Goal: Task Accomplishment & Management: Use online tool/utility

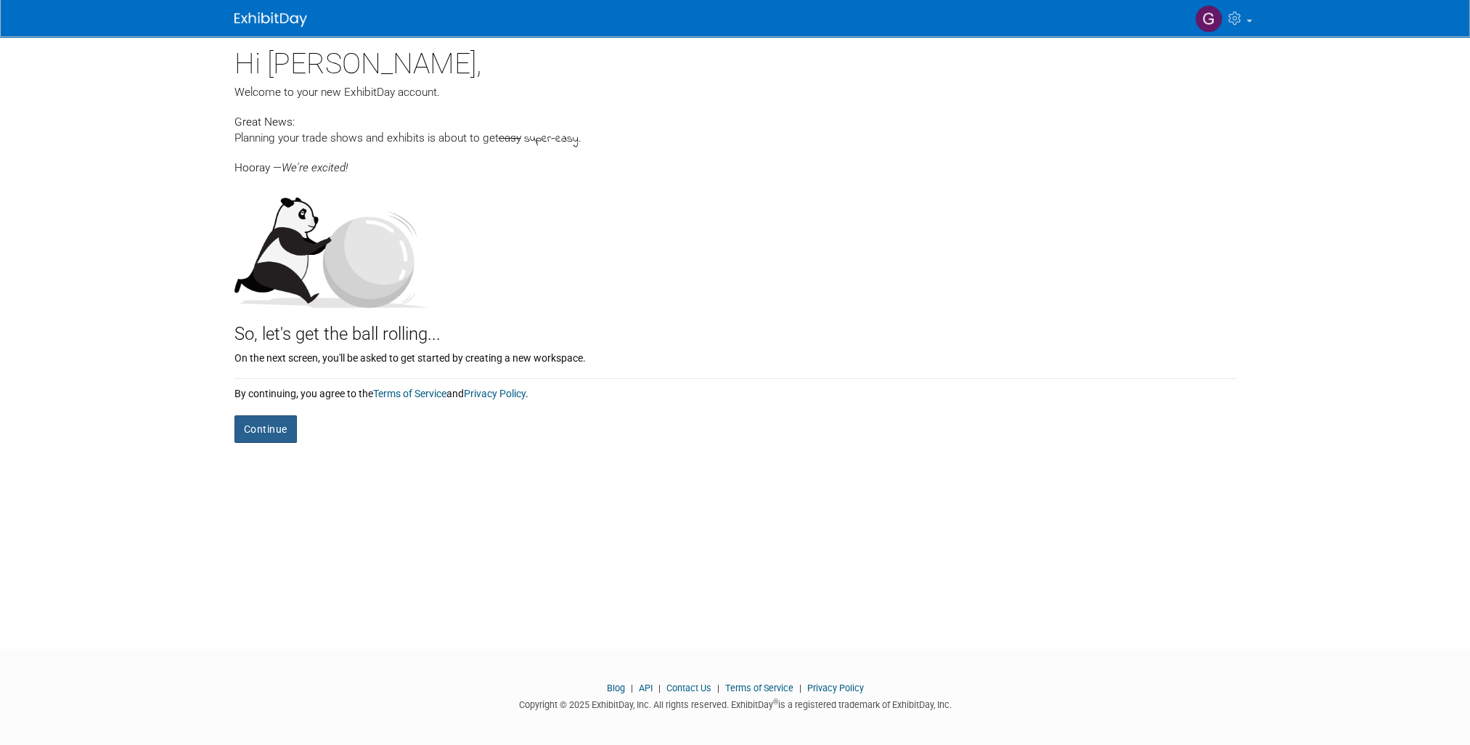
click at [272, 427] on button "Continue" at bounding box center [265, 429] width 62 height 28
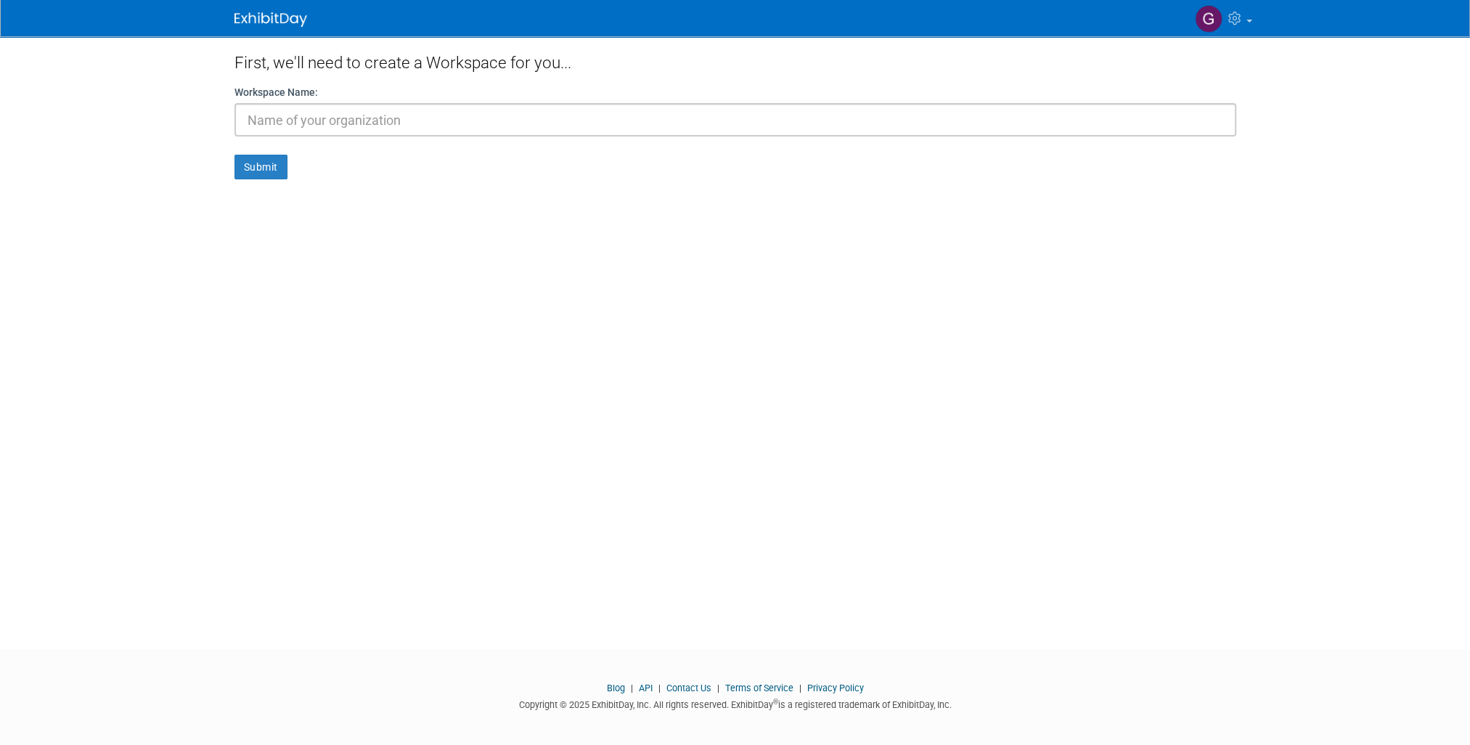
click at [314, 124] on input "text" at bounding box center [734, 119] width 1001 height 33
type input "CST Industries"
click at [258, 160] on button "Submit" at bounding box center [260, 167] width 53 height 25
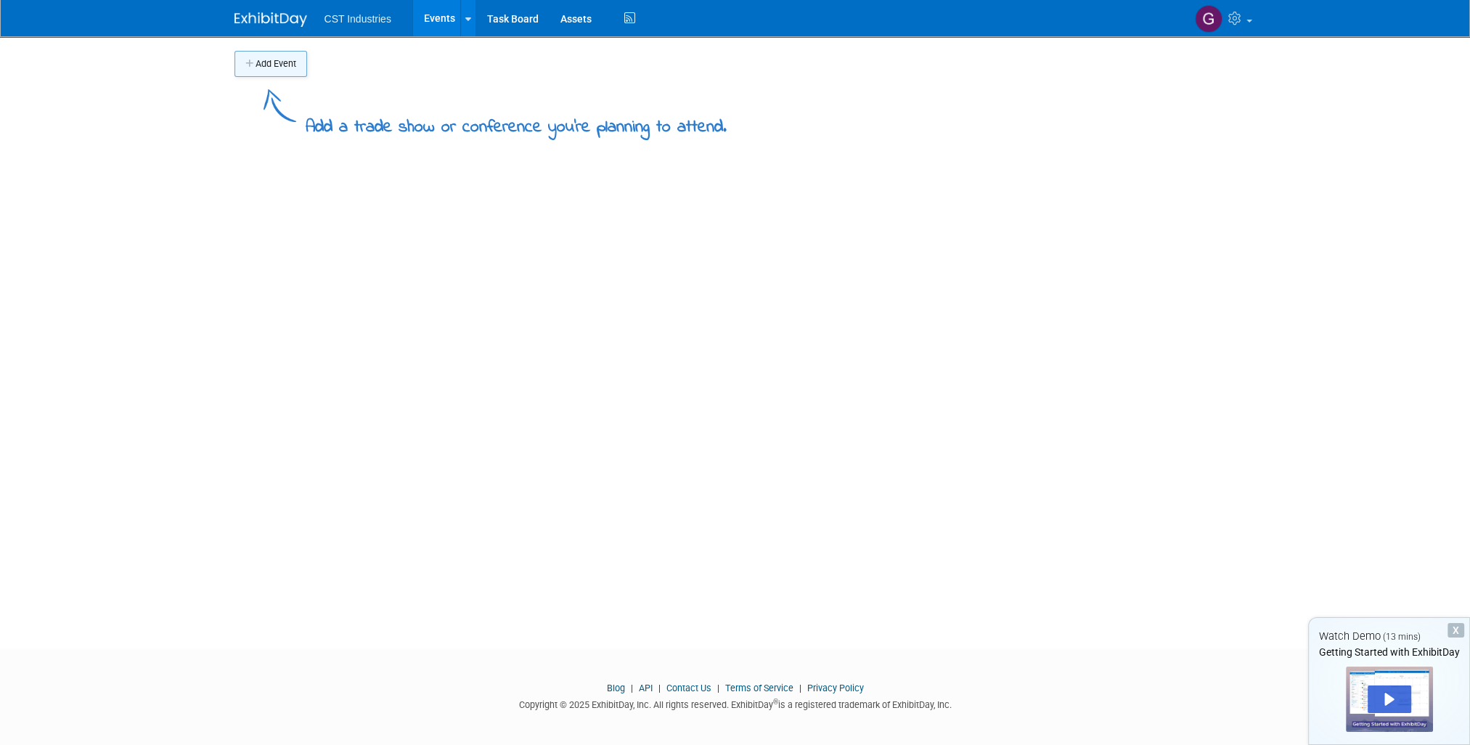
click at [277, 67] on button "Add Event" at bounding box center [270, 64] width 73 height 26
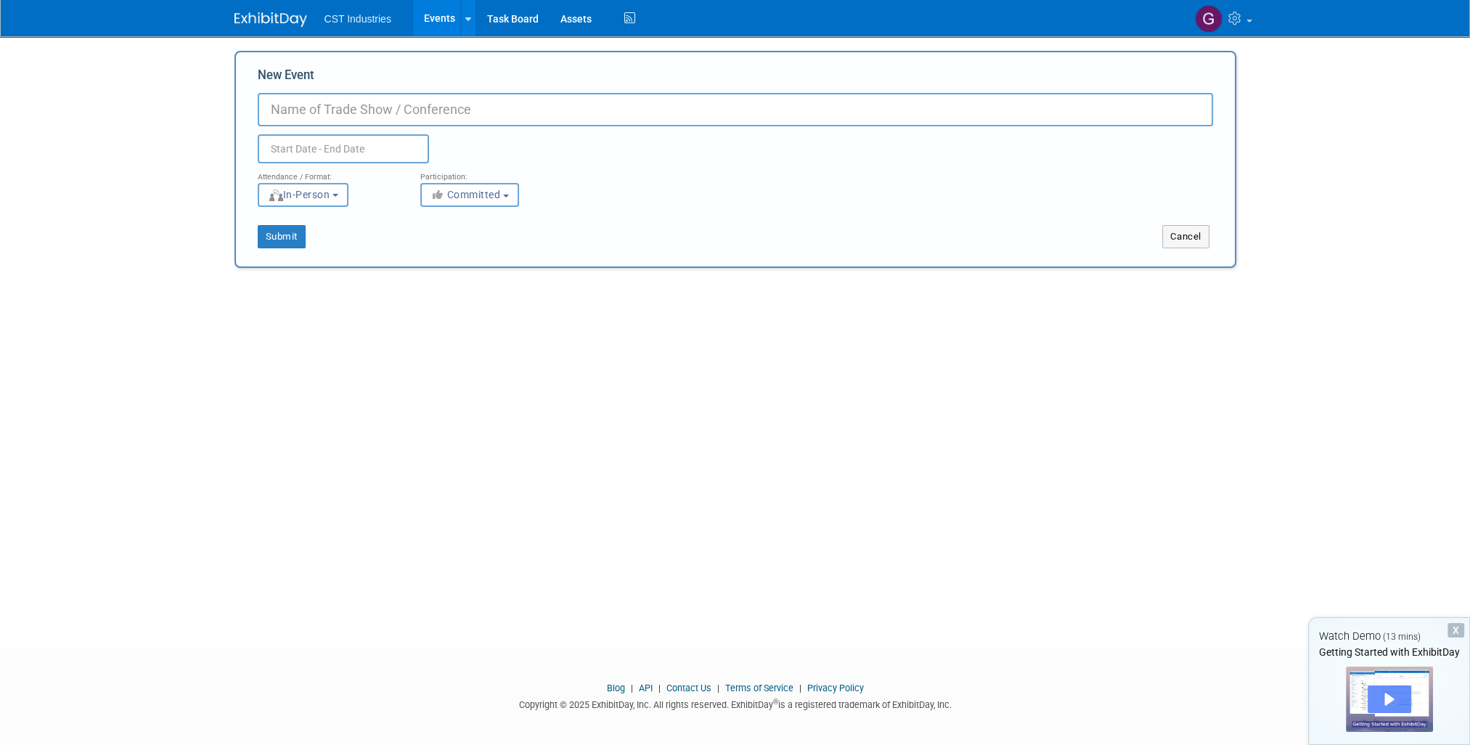
click at [1390, 697] on div "Play" at bounding box center [1389, 699] width 44 height 28
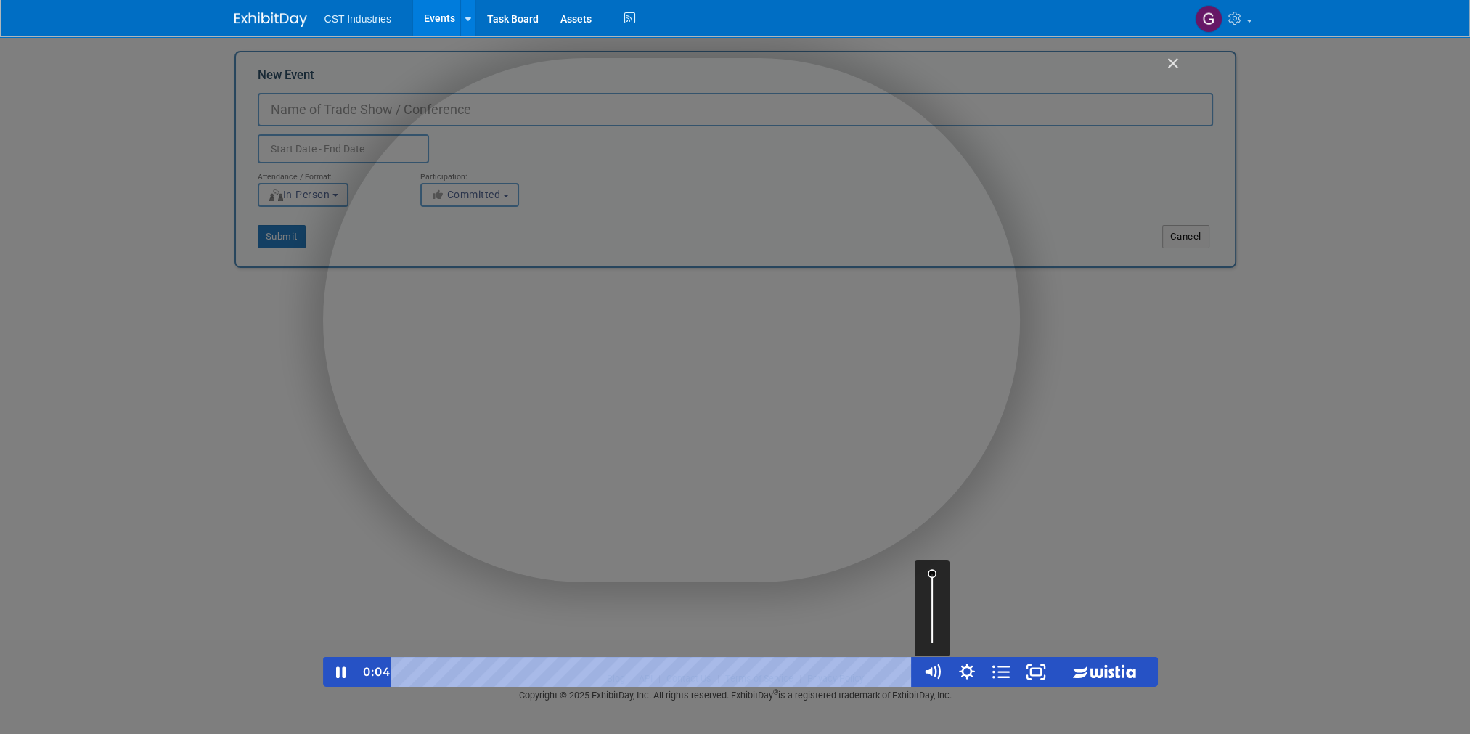
click at [931, 608] on div "Volume" at bounding box center [931, 608] width 35 height 96
drag, startPoint x: 931, startPoint y: 608, endPoint x: 869, endPoint y: 629, distance: 65.9
click at [933, 616] on div "Volume" at bounding box center [931, 616] width 12 height 12
click at [337, 673] on icon "Pause" at bounding box center [340, 672] width 9 height 12
click at [337, 681] on icon "Play Video" at bounding box center [341, 672] width 41 height 36
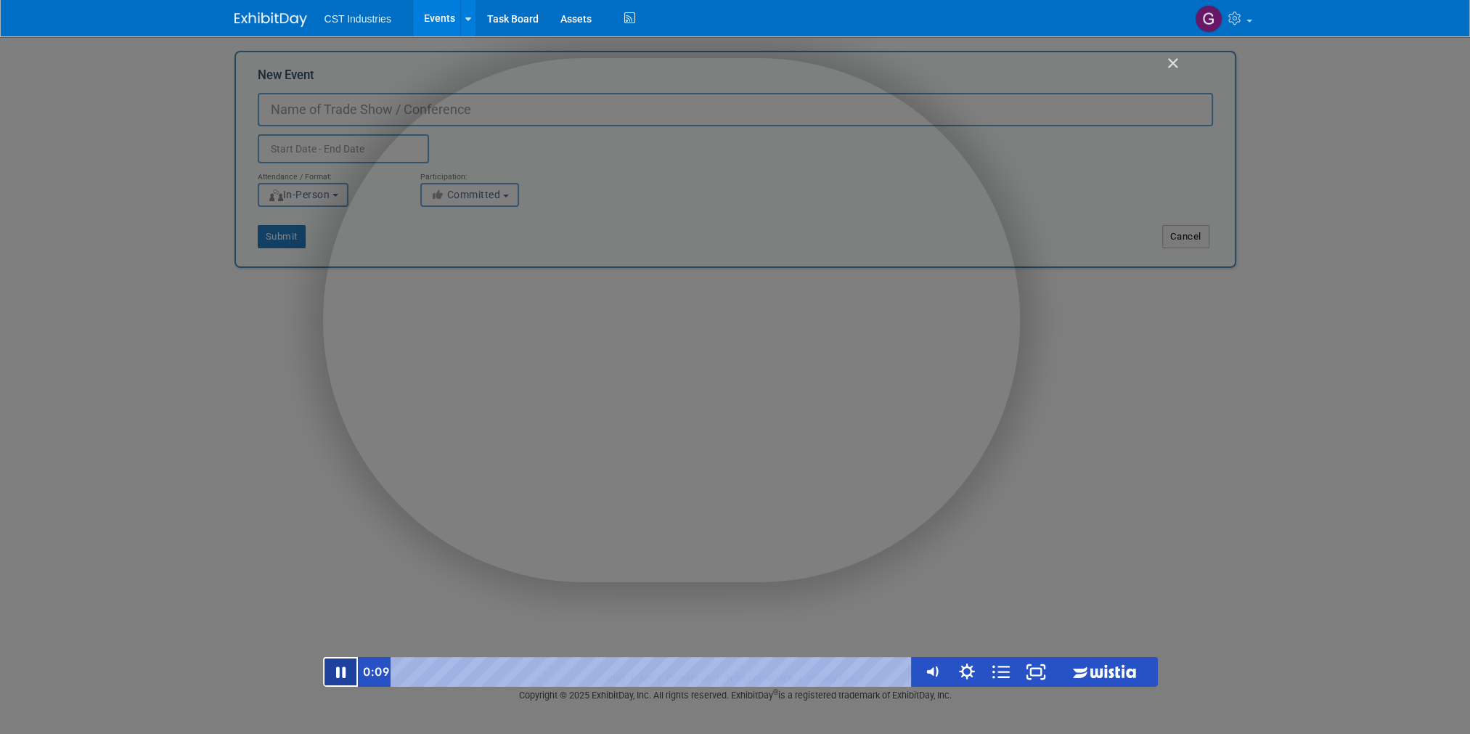
click at [337, 681] on icon "Pause" at bounding box center [340, 672] width 35 height 30
click at [353, 670] on icon "Play Video" at bounding box center [341, 672] width 35 height 30
click at [751, 478] on div "Getting Started with ExhibitDay" at bounding box center [740, 372] width 835 height 628
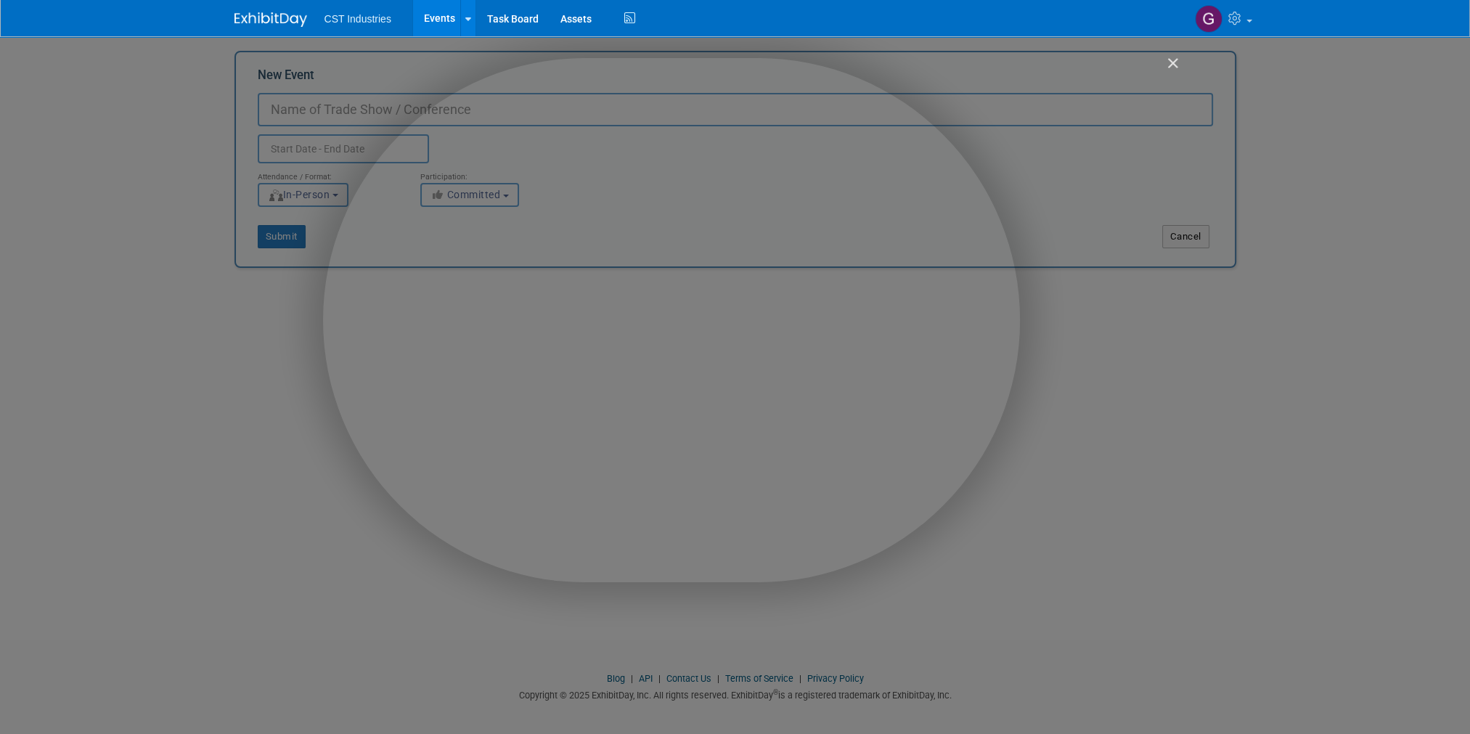
click at [1170, 65] on img "Close" at bounding box center [1166, 69] width 25 height 25
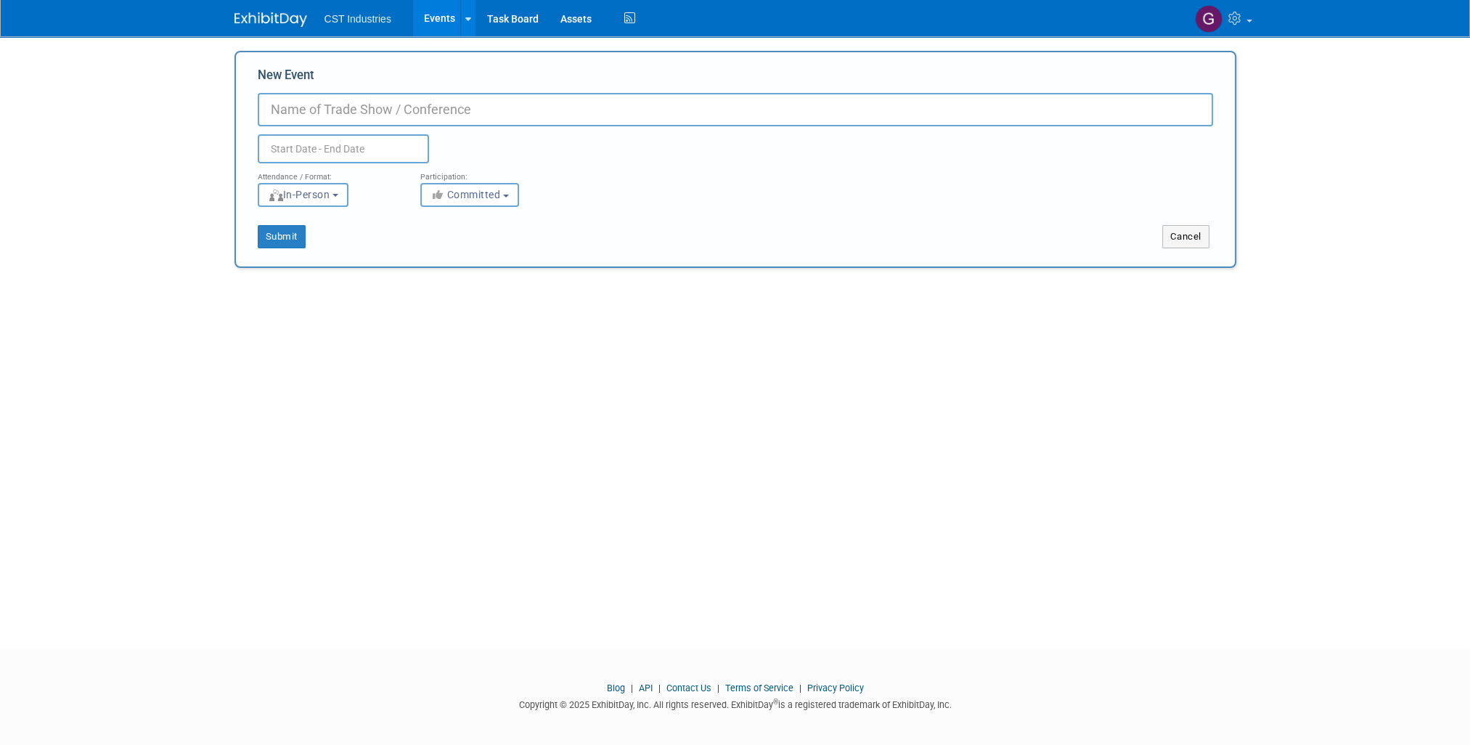
click at [136, 401] on body "CST Industries Events Add Event Bulk Upload Events Shareable Event Boards Task …" at bounding box center [735, 372] width 1470 height 745
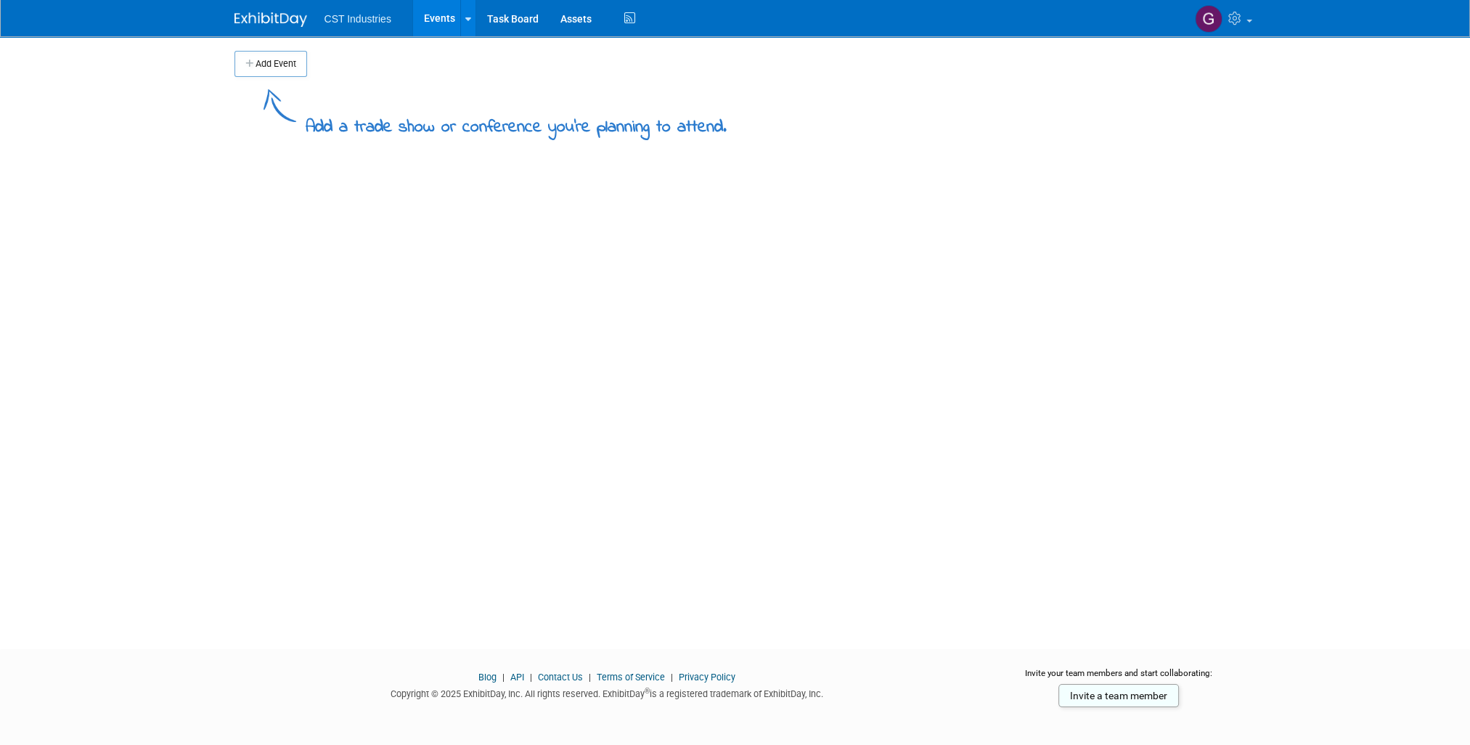
click at [281, 15] on img at bounding box center [270, 19] width 73 height 15
